Goal: Information Seeking & Learning: Learn about a topic

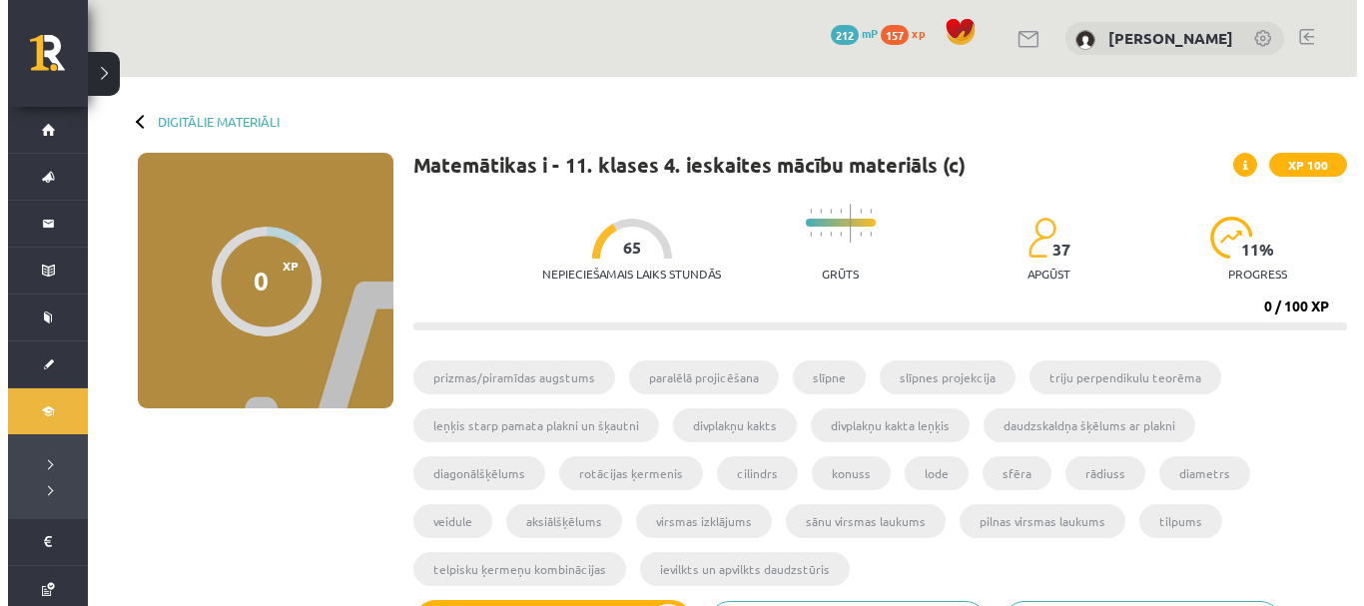
scroll to position [731, 0]
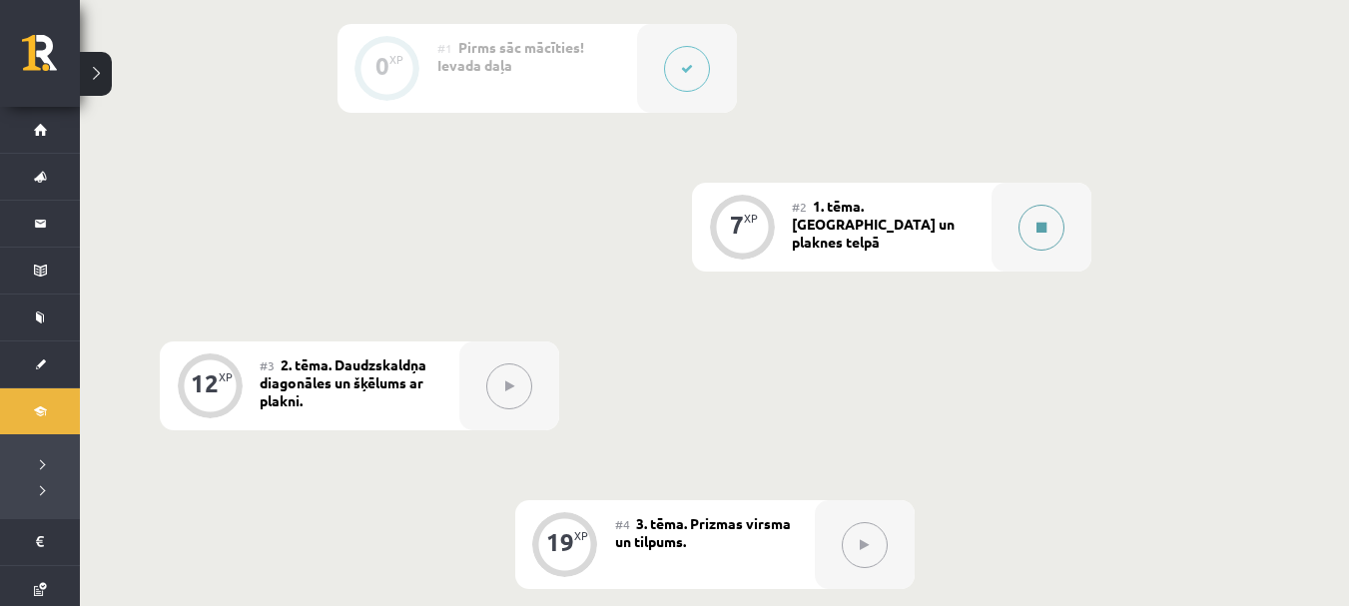
click at [1024, 217] on button at bounding box center [1042, 228] width 46 height 46
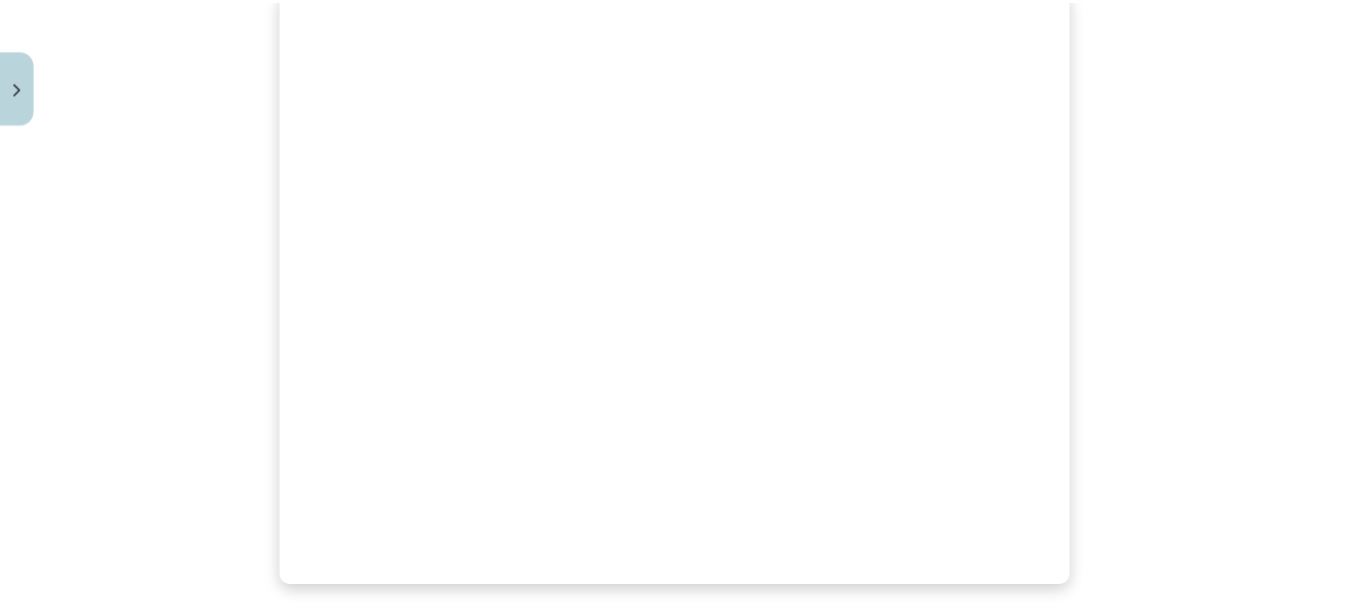
scroll to position [681, 0]
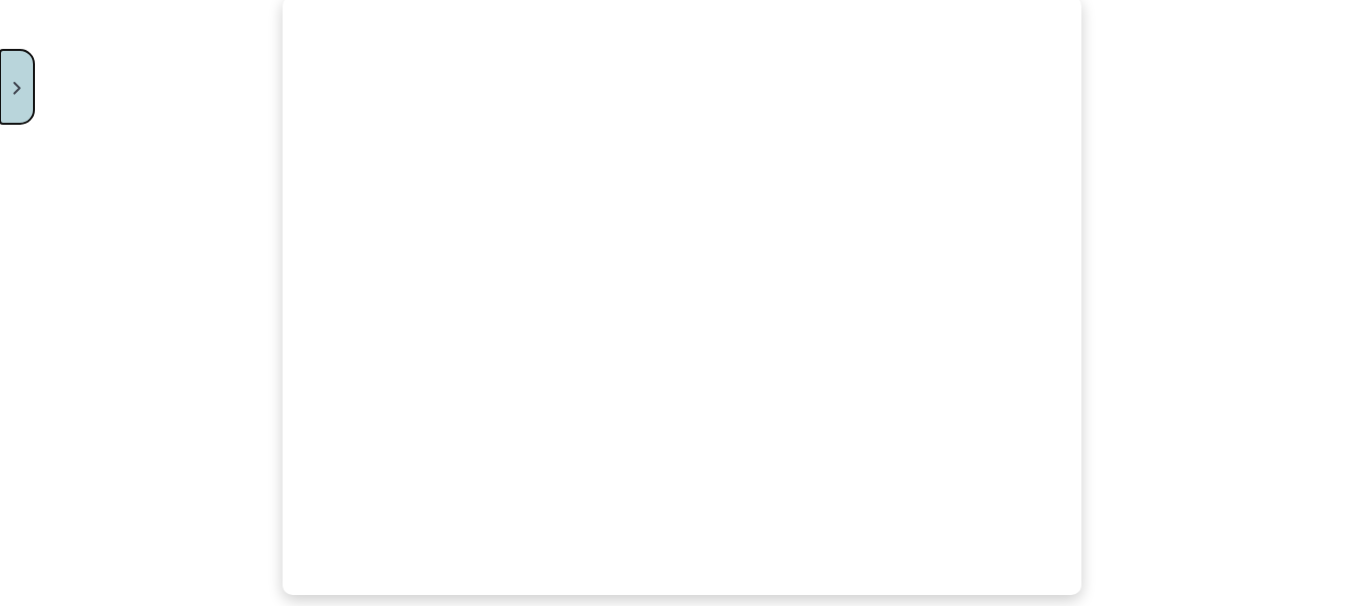
click at [14, 74] on button "Close" at bounding box center [17, 87] width 34 height 74
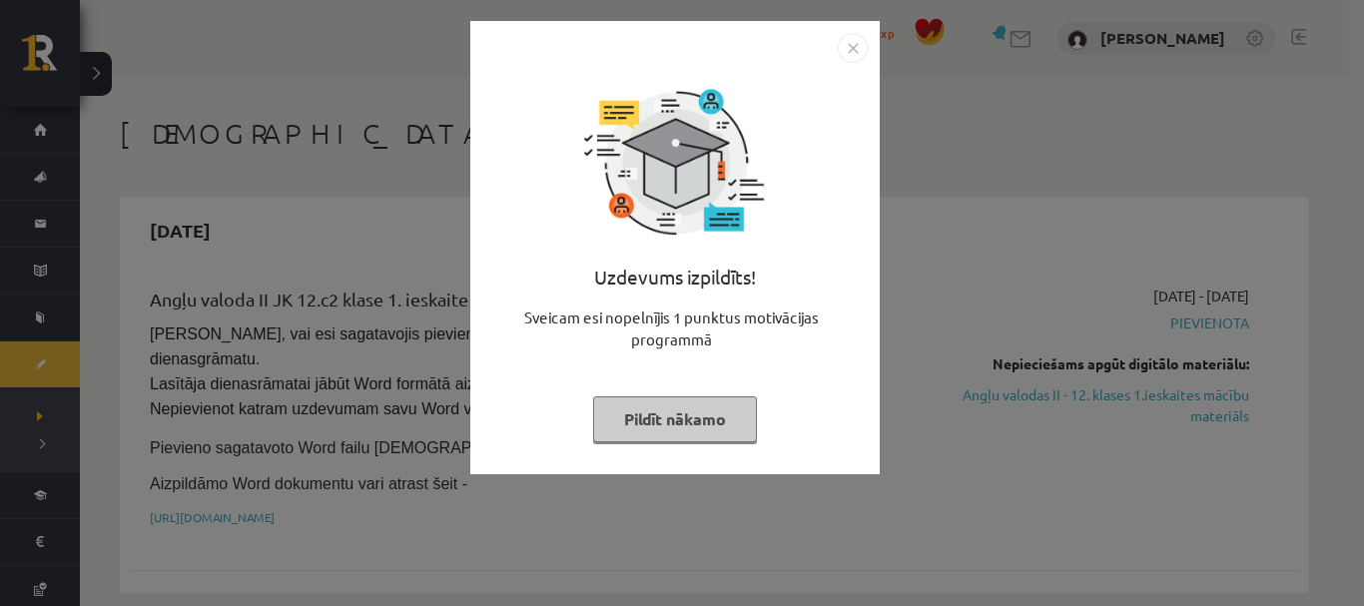
click at [864, 37] on img "Close" at bounding box center [853, 48] width 30 height 30
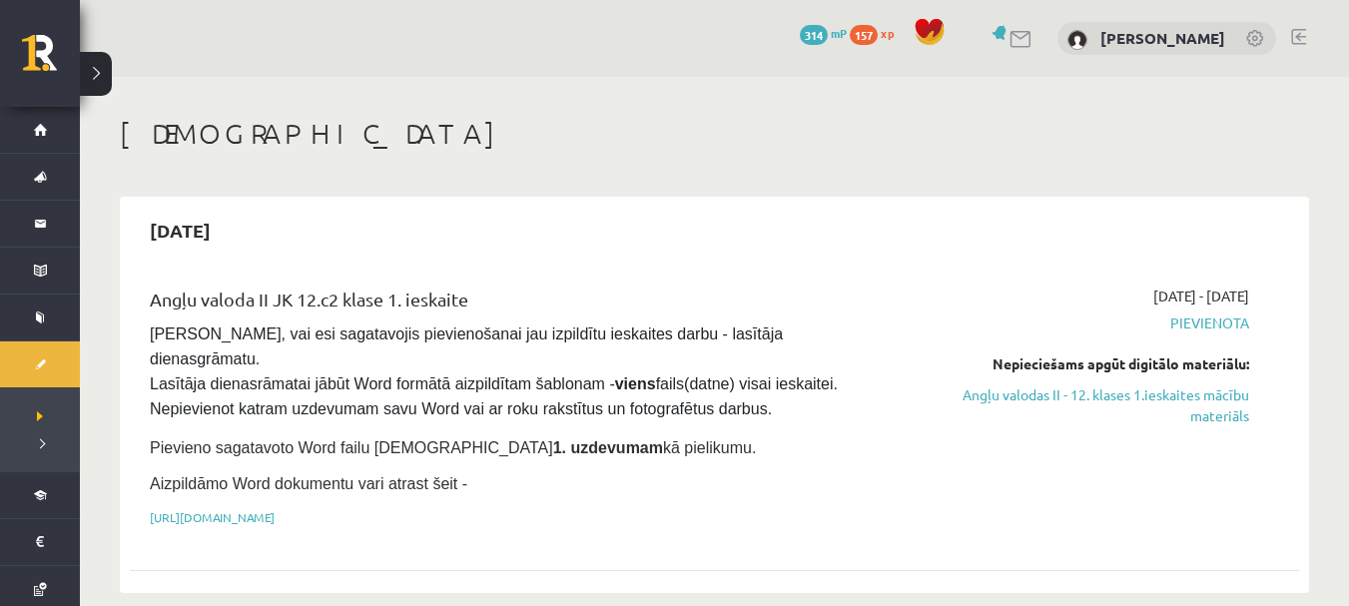
click at [1018, 357] on div "Nepieciešams apgūt digitālo materiālu:" at bounding box center [1076, 364] width 347 height 21
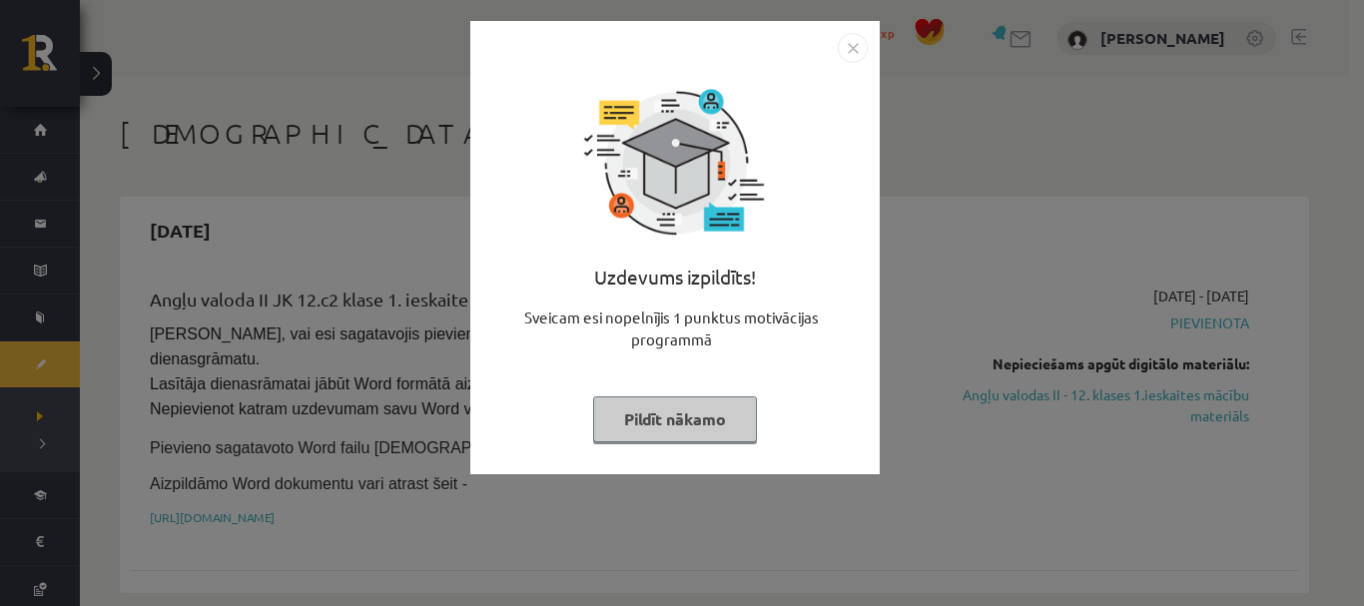
click at [860, 46] on img "Close" at bounding box center [853, 48] width 30 height 30
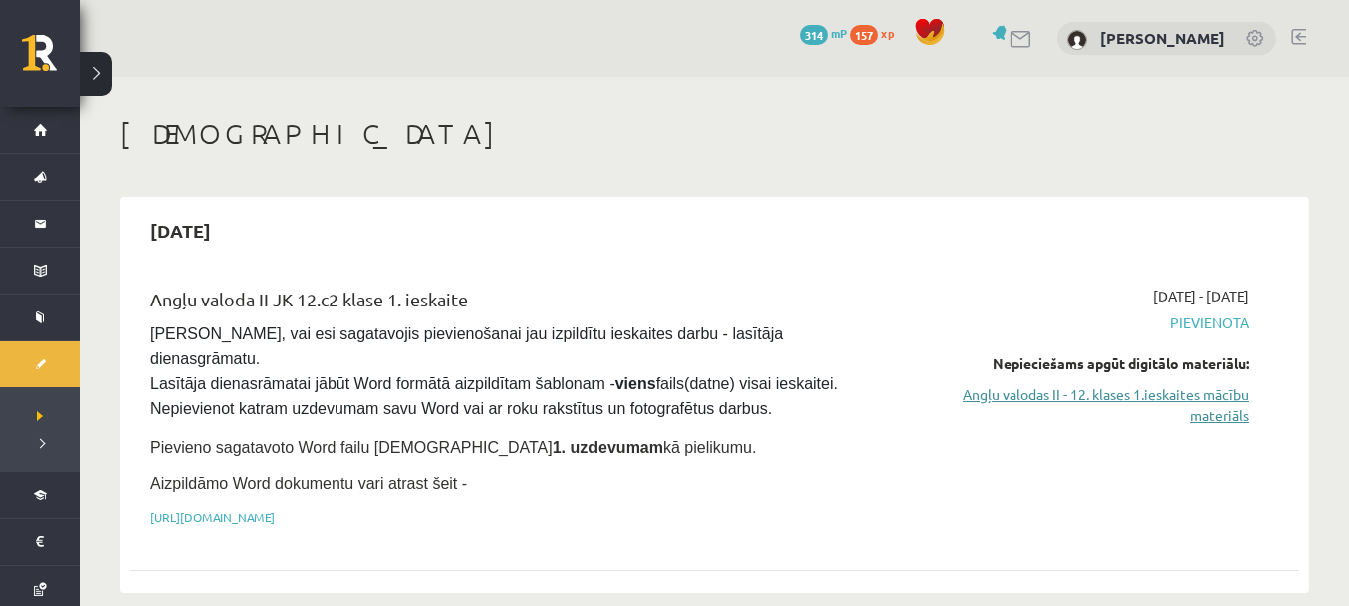
click at [961, 395] on link "Angļu valodas II - 12. klases 1.ieskaites mācību materiāls" at bounding box center [1076, 405] width 347 height 42
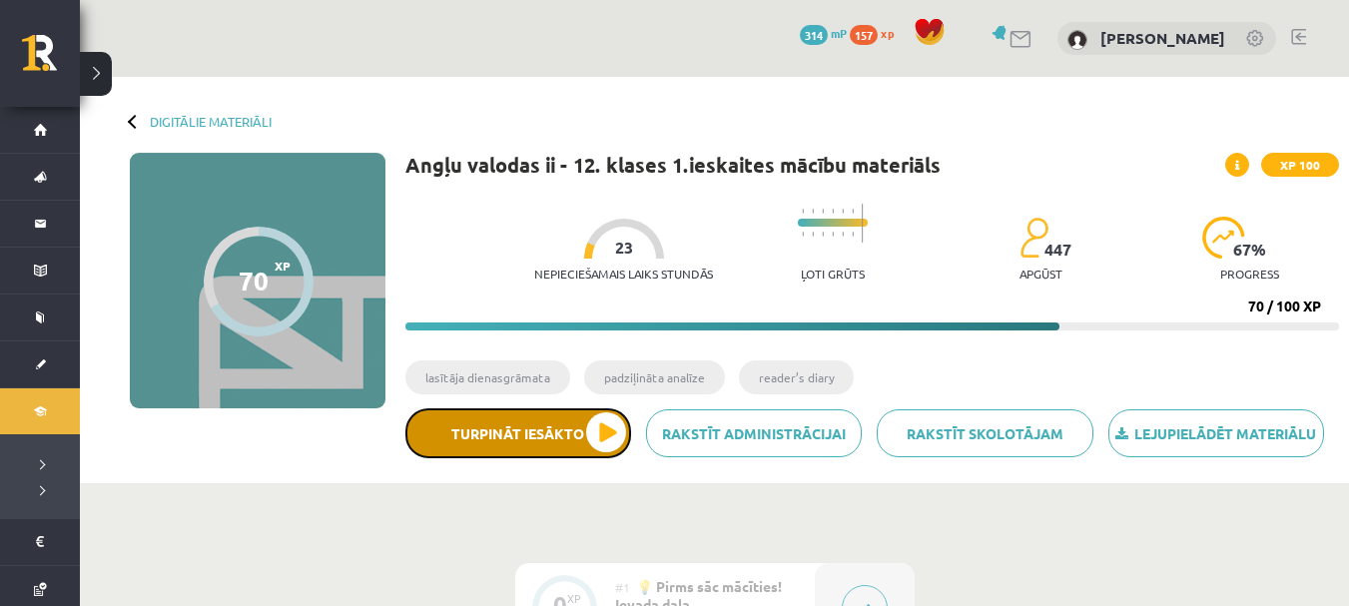
click at [552, 420] on button "Turpināt iesākto" at bounding box center [518, 433] width 226 height 50
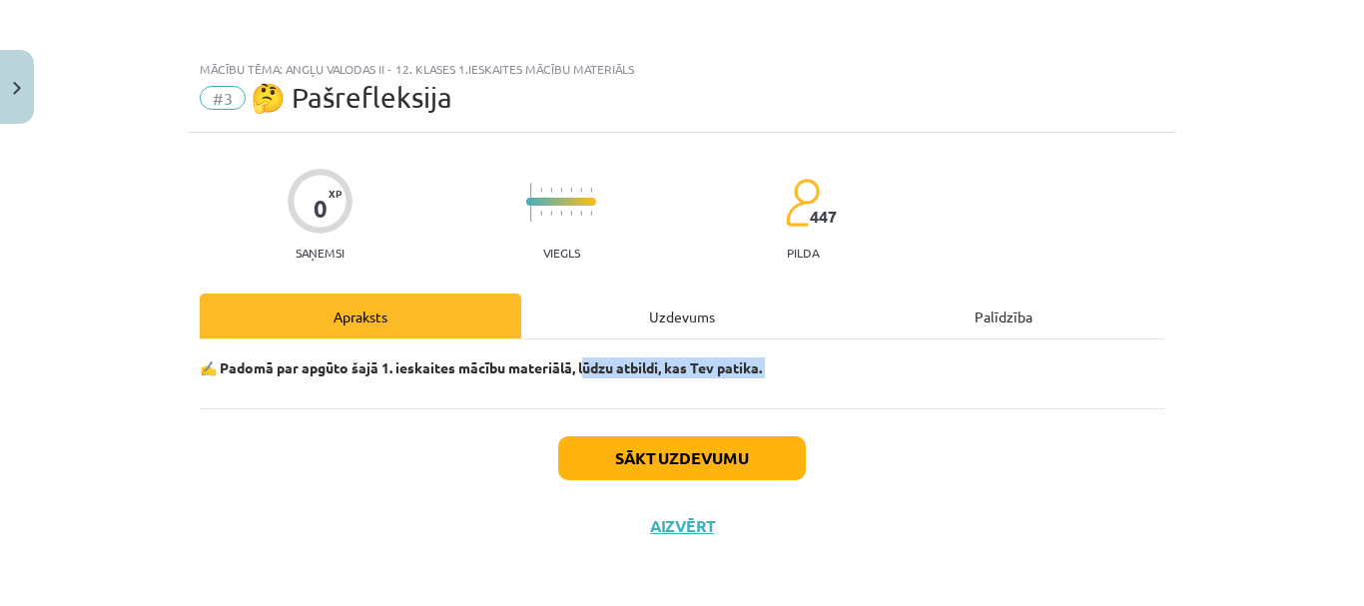
drag, startPoint x: 552, startPoint y: 420, endPoint x: 583, endPoint y: 374, distance: 56.2
click at [583, 374] on div "0 XP Saņemsi Viegls 447 pilda Apraksts Uzdevums Palīdzība ✍️ Padomā par apgūto …" at bounding box center [682, 346] width 989 height 427
click at [611, 318] on div "Uzdevums" at bounding box center [682, 316] width 322 height 45
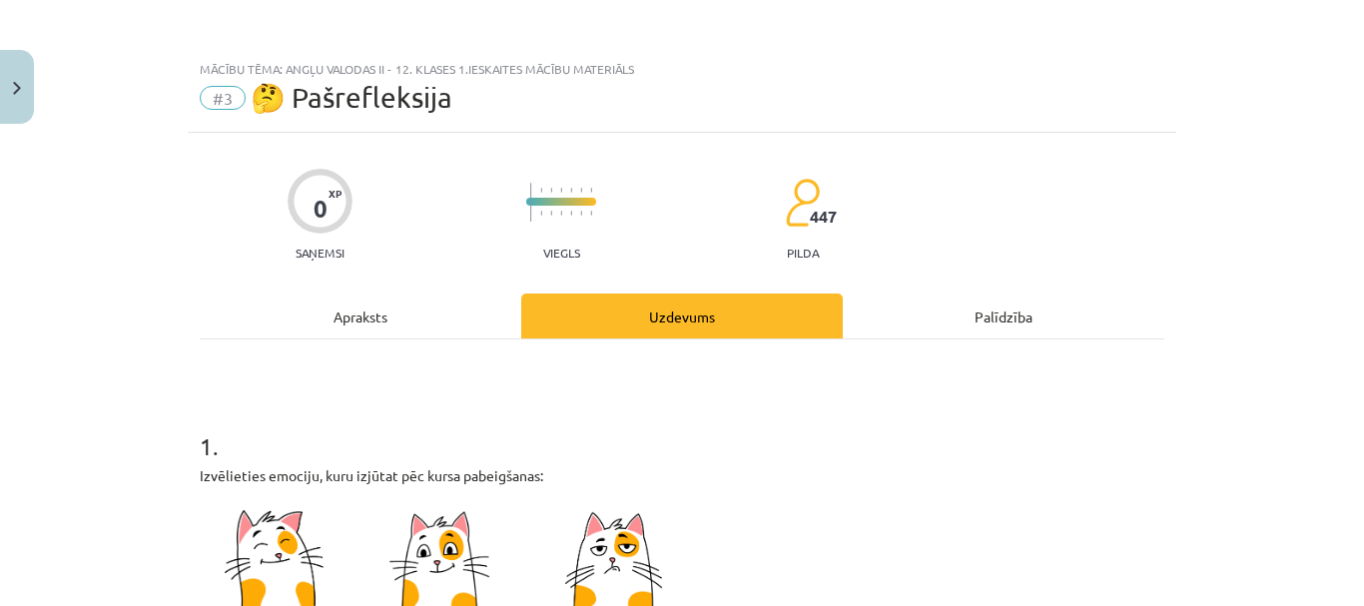
scroll to position [4, 0]
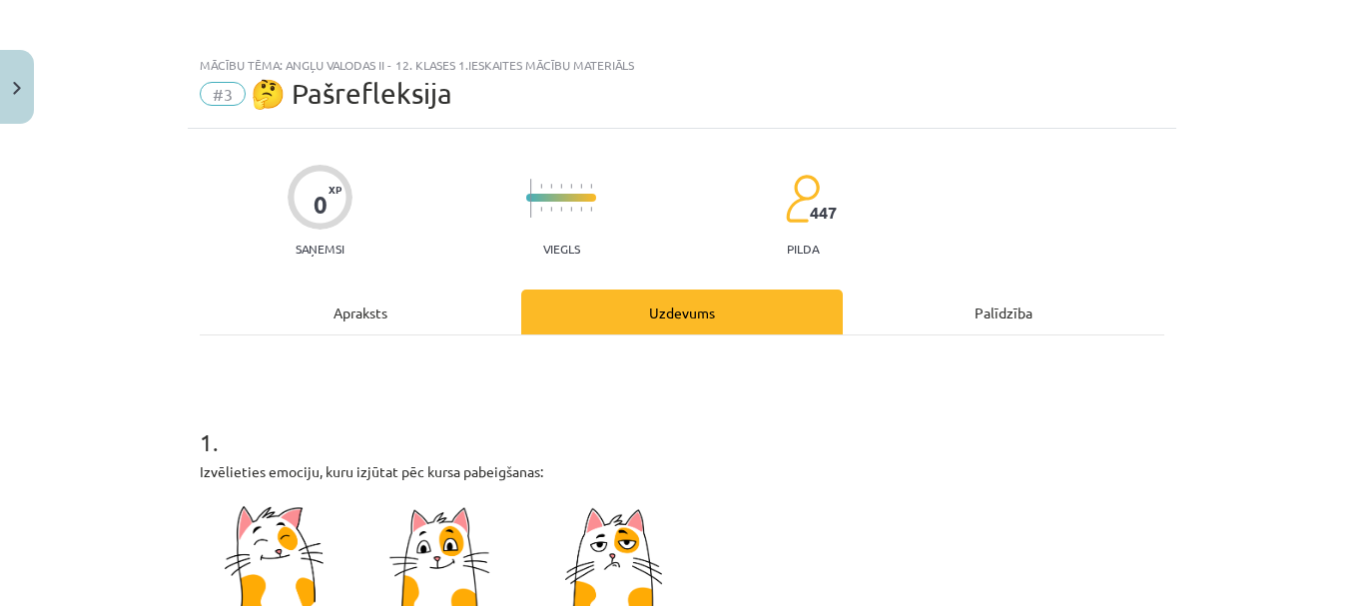
click at [483, 298] on div "Apraksts" at bounding box center [361, 312] width 322 height 45
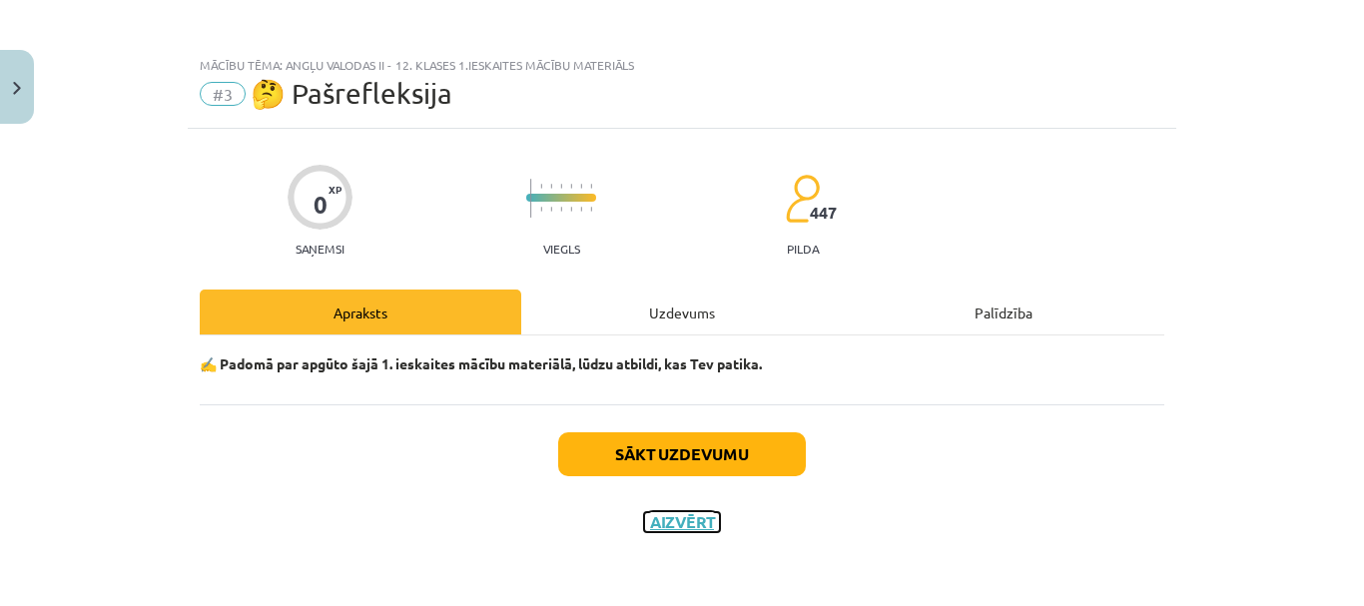
click at [660, 520] on button "Aizvērt" at bounding box center [682, 522] width 76 height 20
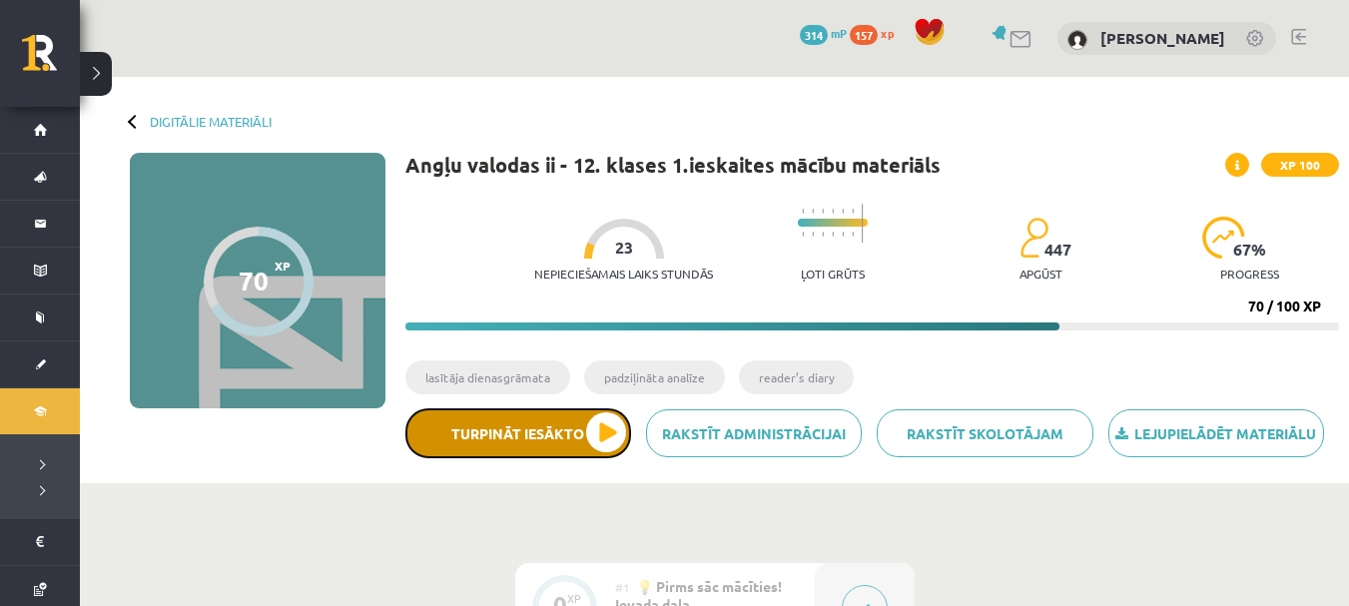
click at [599, 422] on button "Turpināt iesākto" at bounding box center [518, 433] width 226 height 50
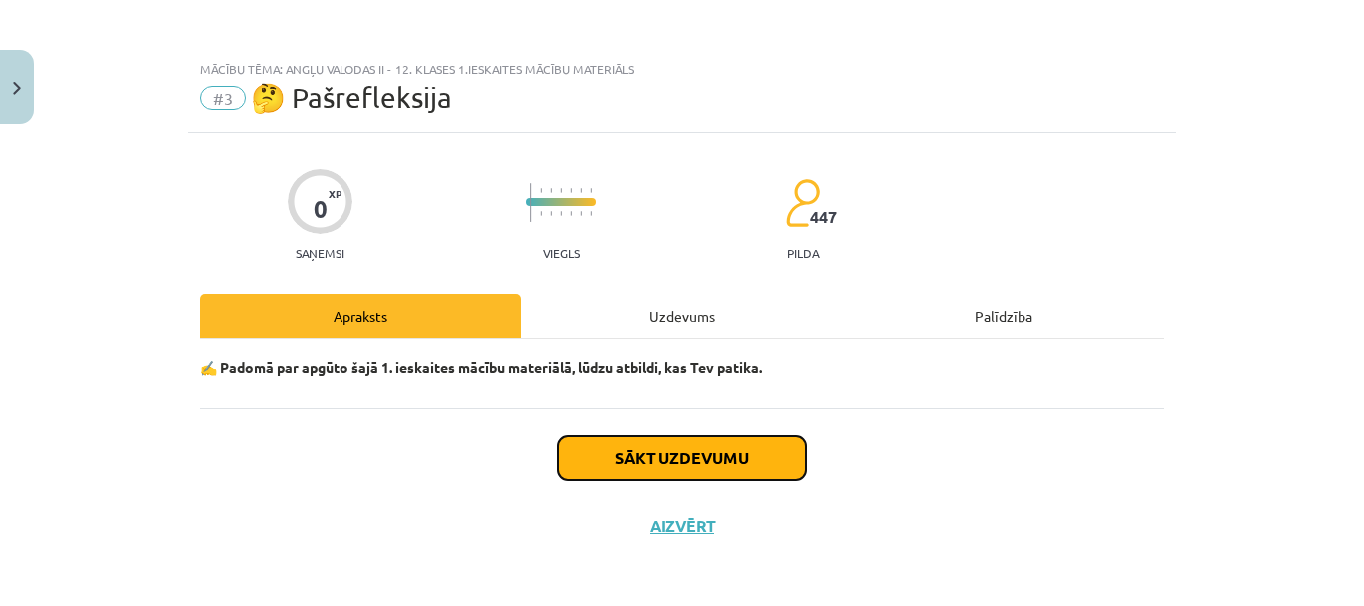
click at [668, 448] on button "Sākt uzdevumu" at bounding box center [682, 458] width 248 height 44
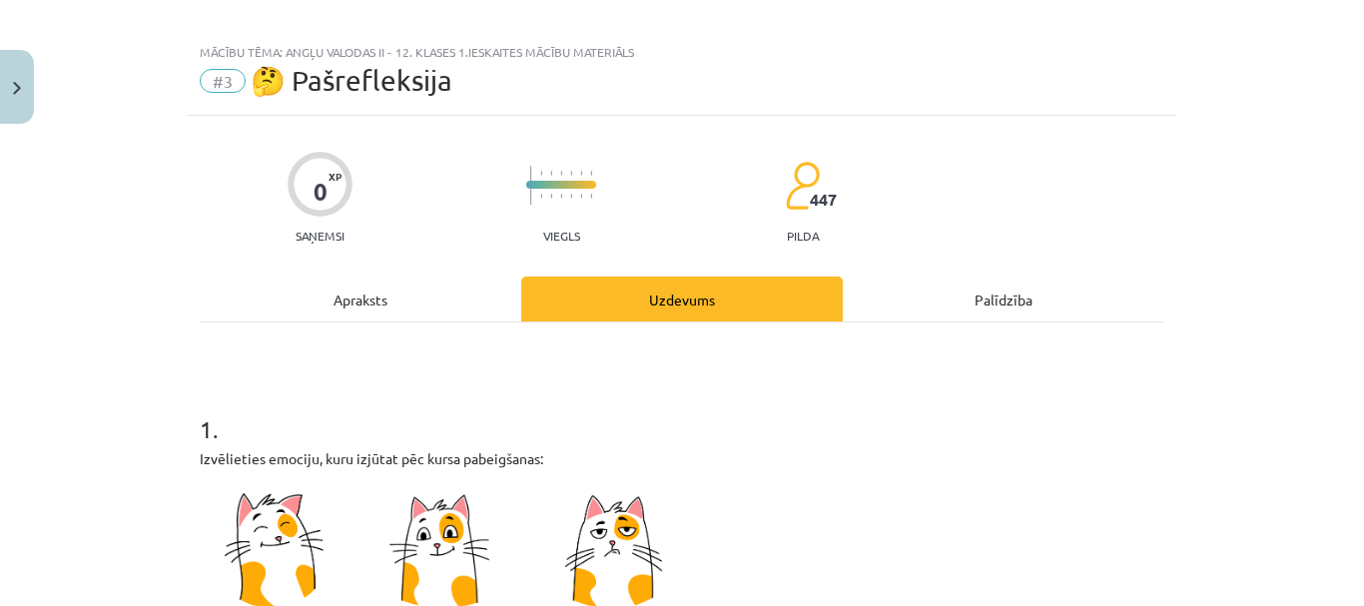
scroll to position [0, 0]
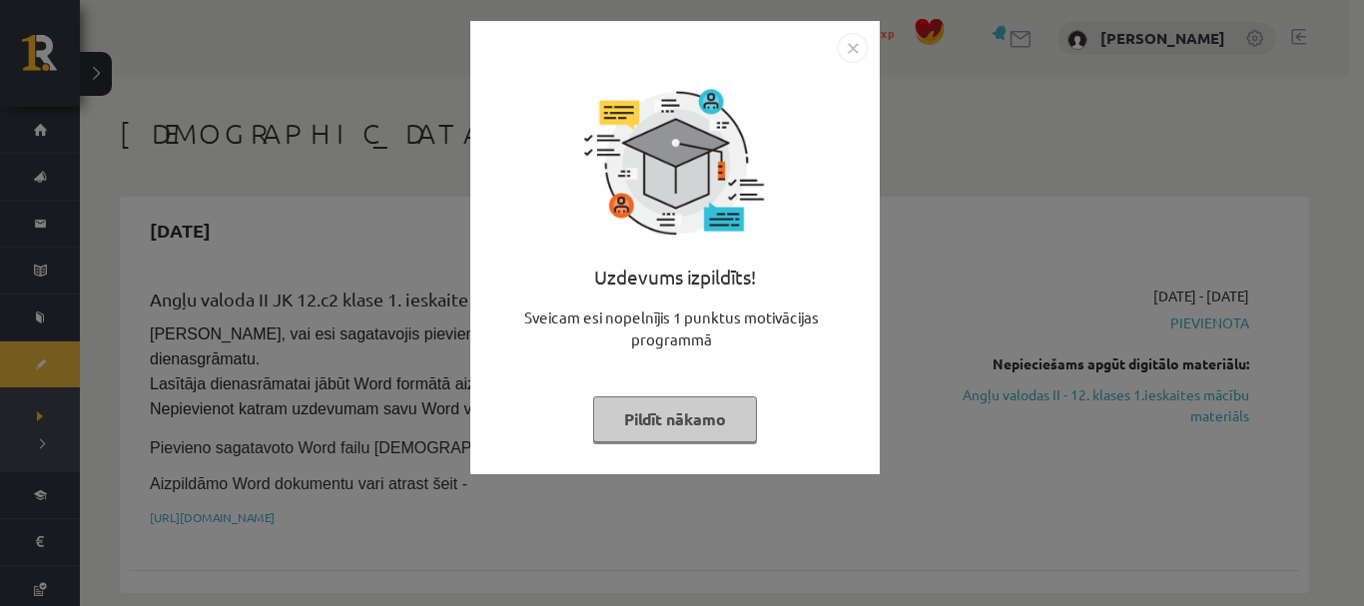
click at [668, 411] on button "Pildīt nākamo" at bounding box center [675, 419] width 164 height 46
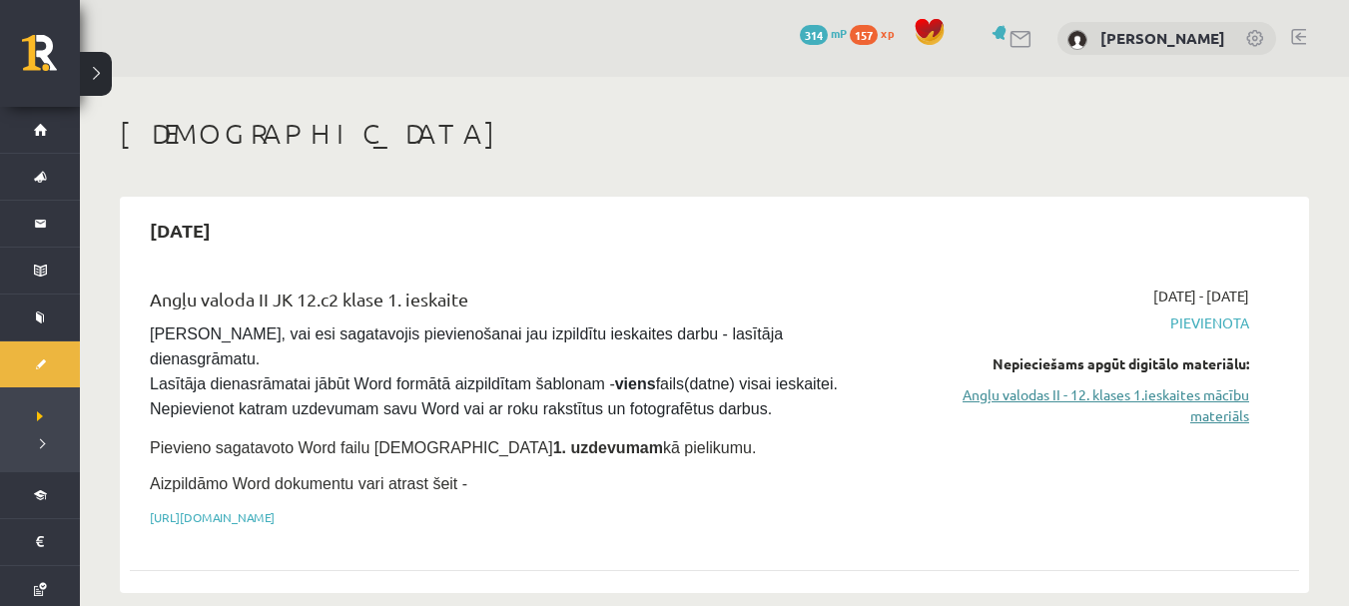
click at [958, 400] on link "Angļu valodas II - 12. klases 1.ieskaites mācību materiāls" at bounding box center [1076, 405] width 347 height 42
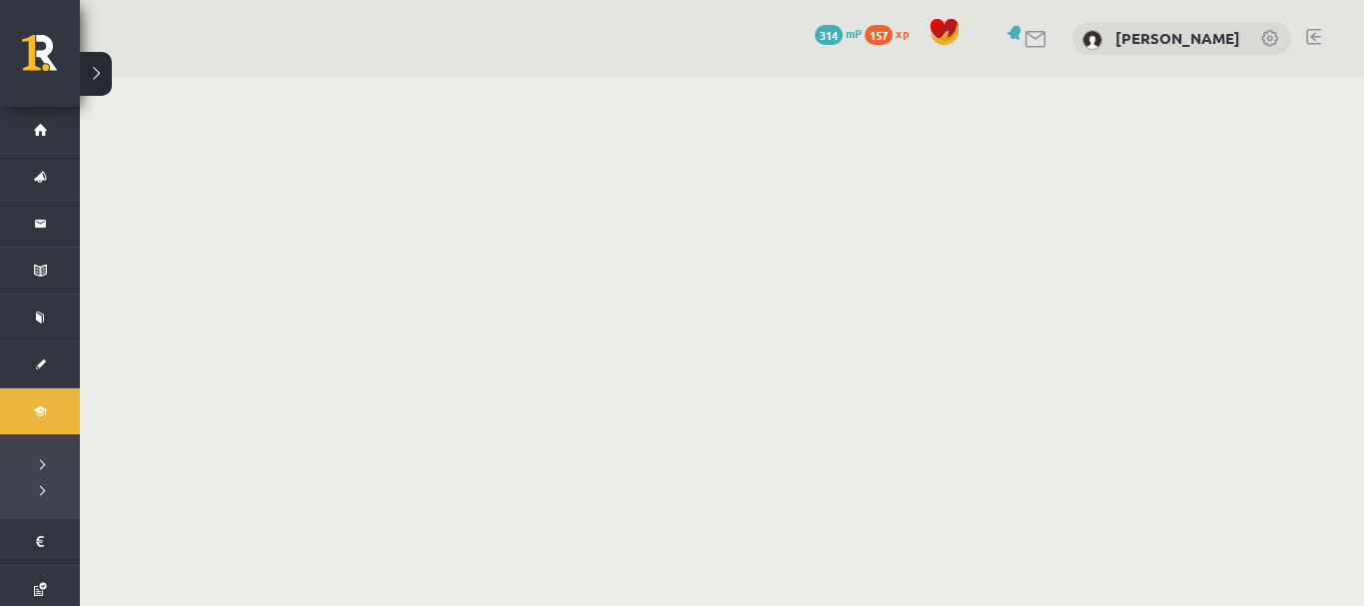
click at [1363, 39] on html "0 Dāvanas 314 mP 157 xp [PERSON_NAME] Sākums Aktuāli Kā mācīties eSKOLĀ Kontakt…" at bounding box center [682, 303] width 1364 height 606
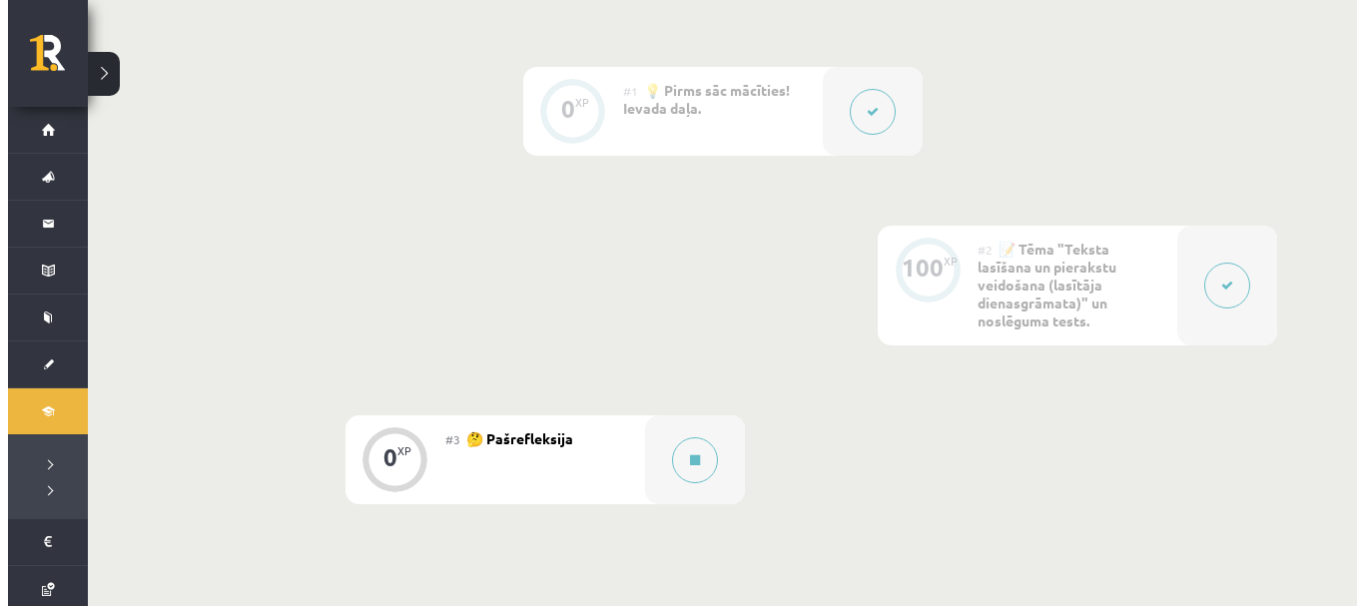
scroll to position [498, 0]
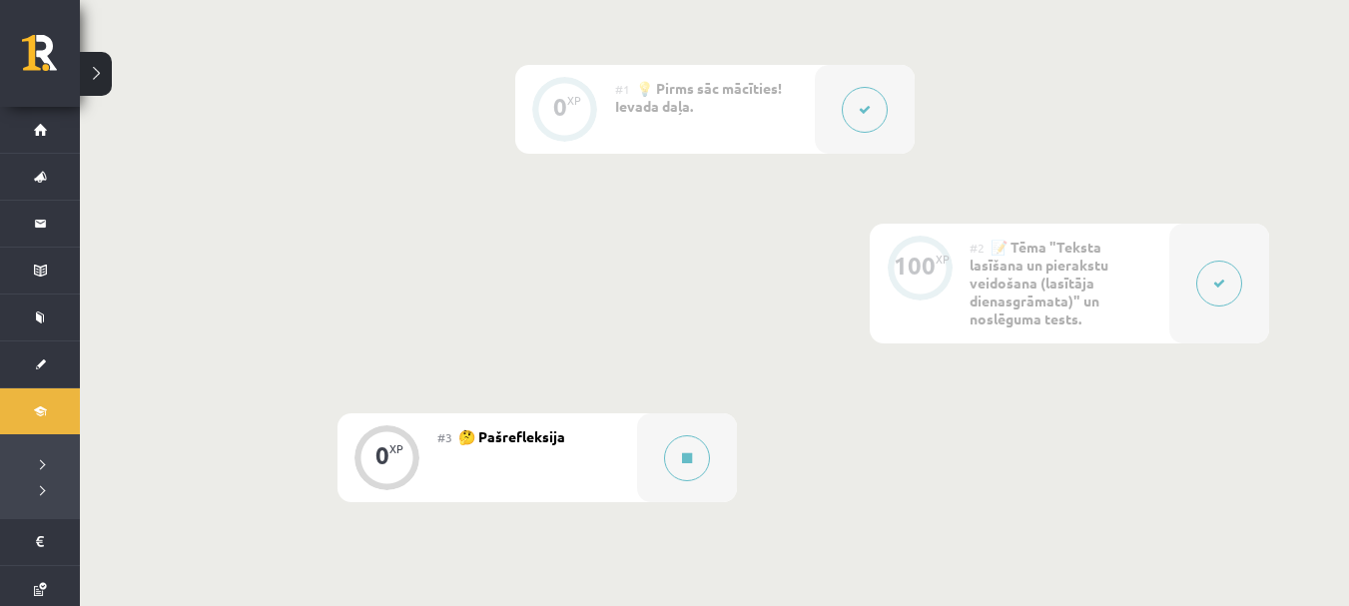
click at [1236, 281] on button at bounding box center [1219, 284] width 46 height 46
